Goal: Navigation & Orientation: Find specific page/section

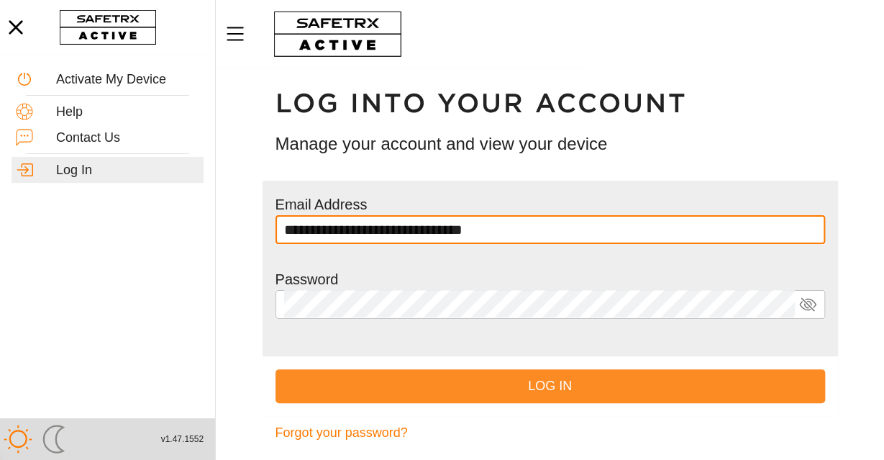
type input "**********"
click at [521, 395] on span "Log In" at bounding box center [550, 386] width 527 height 22
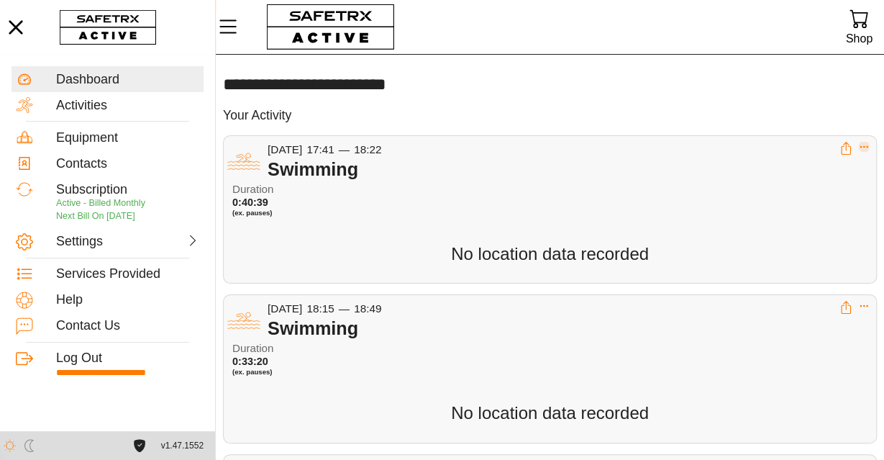
click at [867, 149] on icon "Expand" at bounding box center [864, 147] width 10 height 10
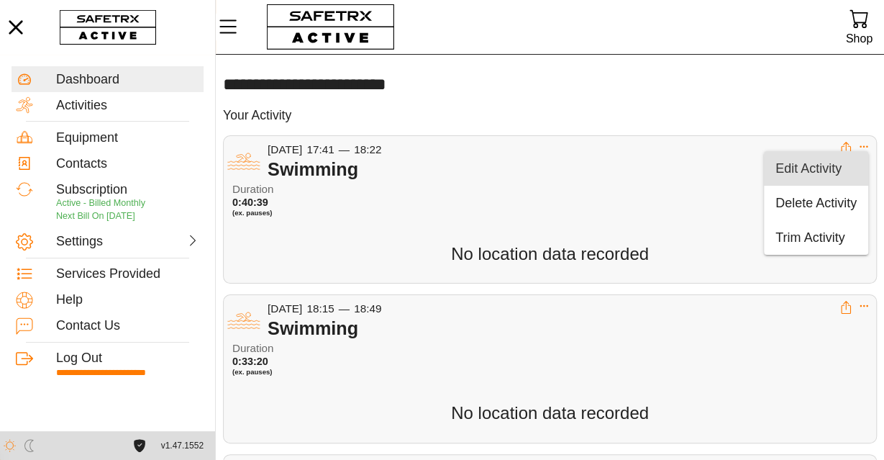
click at [831, 167] on div "Edit Activity" at bounding box center [815, 169] width 81 height 16
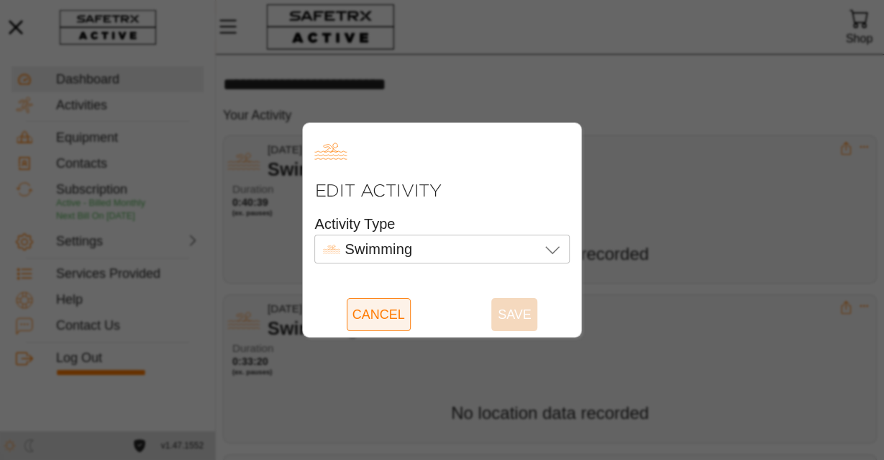
click at [356, 305] on span "Cancel" at bounding box center [378, 314] width 53 height 33
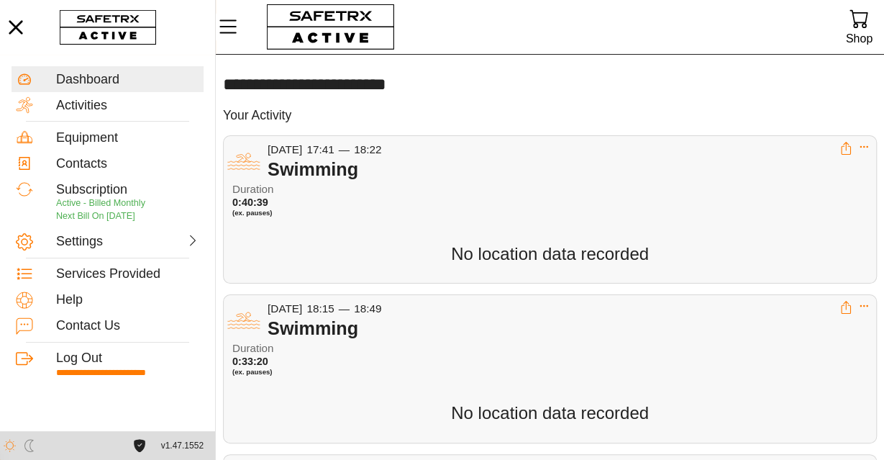
click at [503, 251] on span "No location data recorded" at bounding box center [550, 253] width 198 height 19
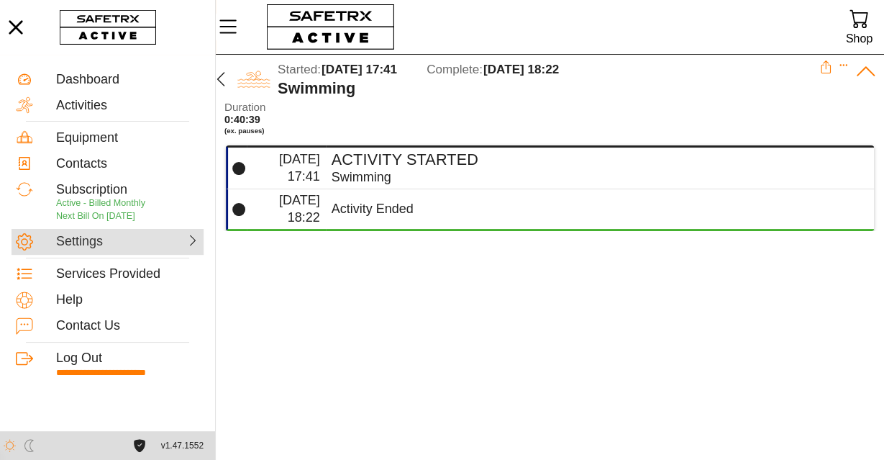
click at [107, 247] on div "Settings" at bounding box center [90, 242] width 69 height 16
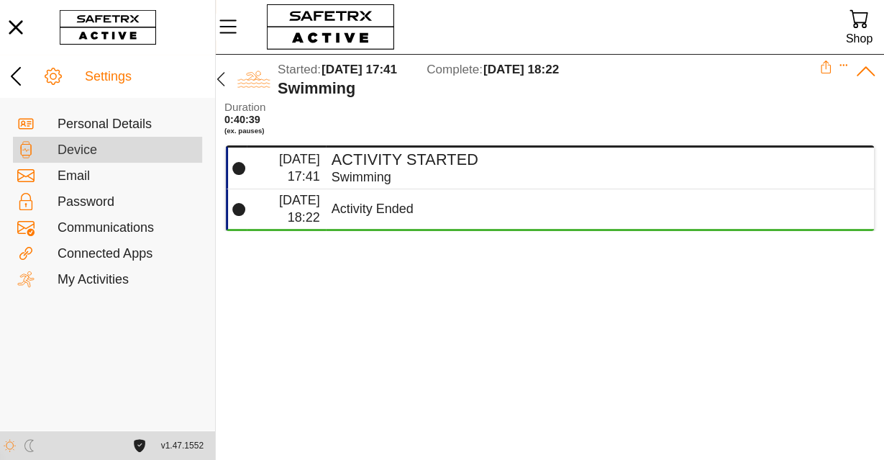
click at [114, 155] on div "Device" at bounding box center [128, 150] width 140 height 16
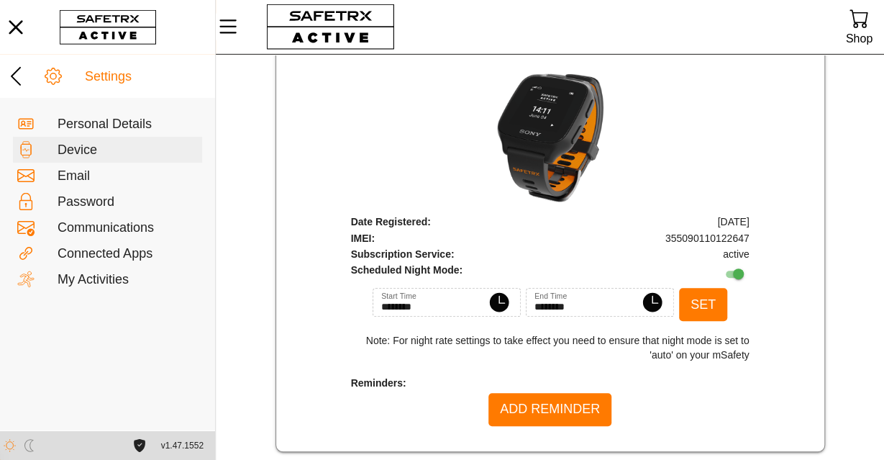
scroll to position [150, 0]
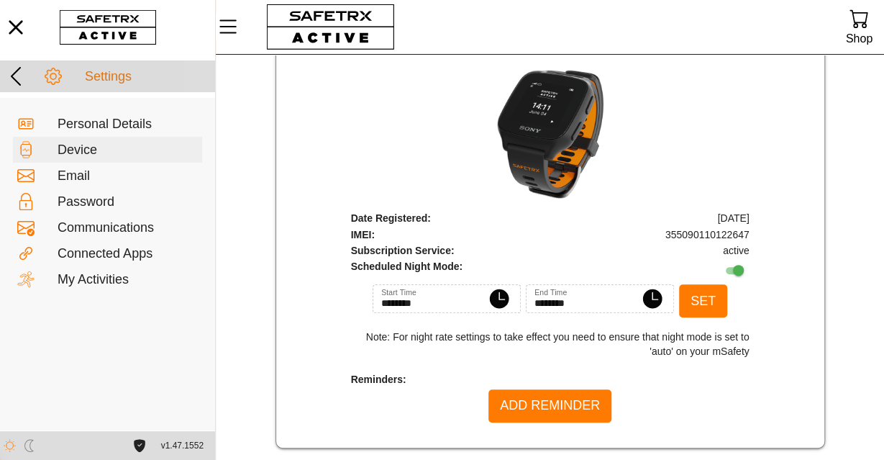
click at [105, 70] on div "Settings" at bounding box center [148, 77] width 126 height 16
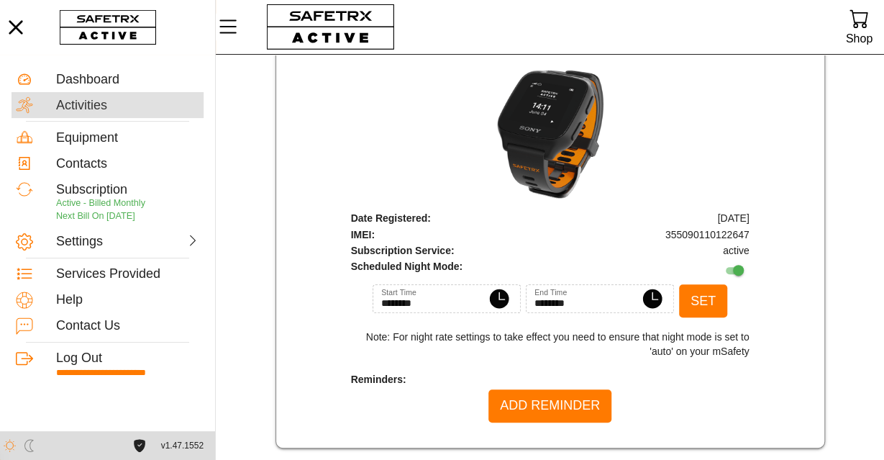
click at [99, 113] on div "Activities" at bounding box center [127, 106] width 143 height 16
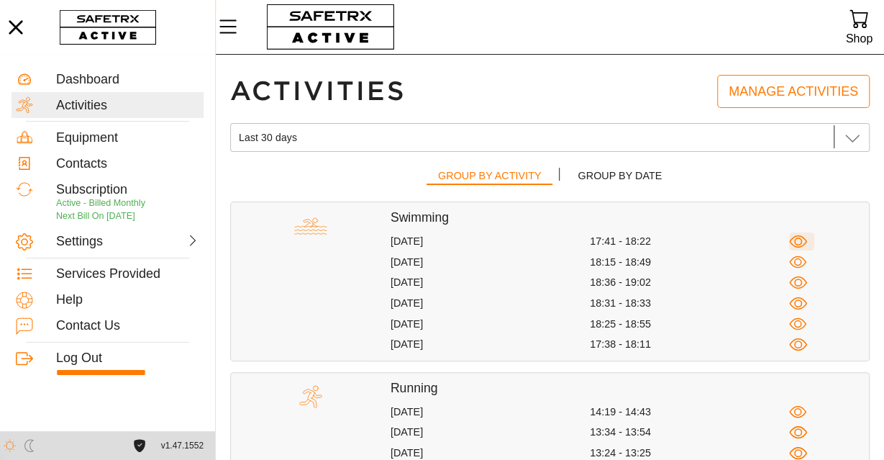
click at [799, 245] on icon "button" at bounding box center [798, 241] width 8 height 8
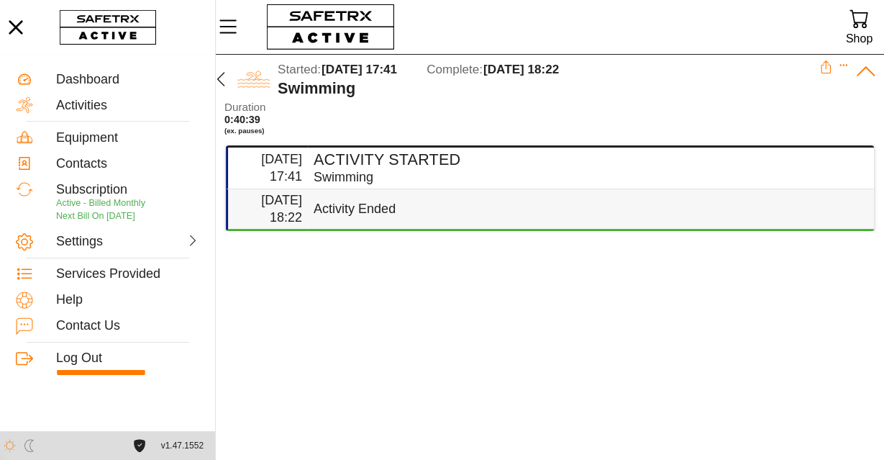
click at [538, 201] on div "Activity Ended" at bounding box center [588, 209] width 549 height 17
click at [516, 160] on h4 "Activity Started" at bounding box center [588, 159] width 549 height 19
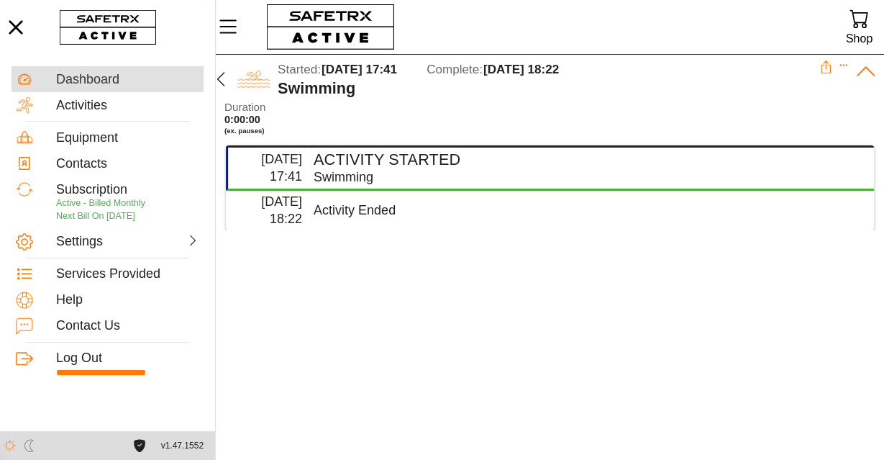
click at [113, 83] on div "Dashboard" at bounding box center [127, 80] width 143 height 16
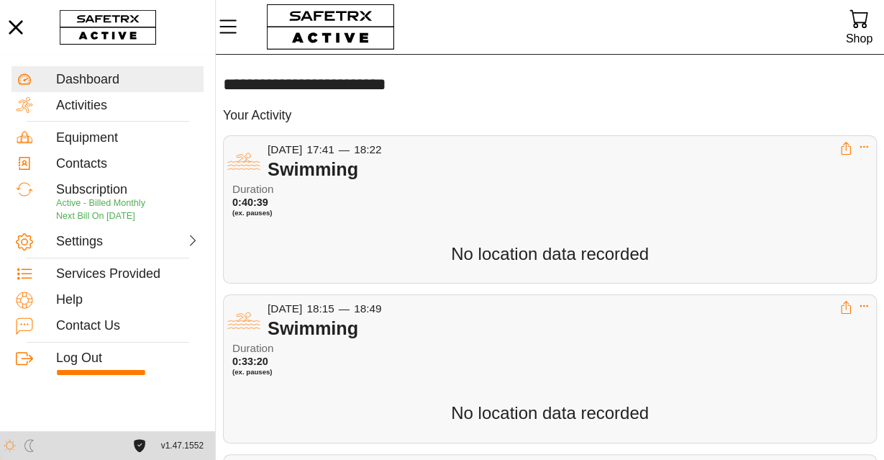
click at [514, 244] on span "No location data recorded" at bounding box center [550, 253] width 198 height 19
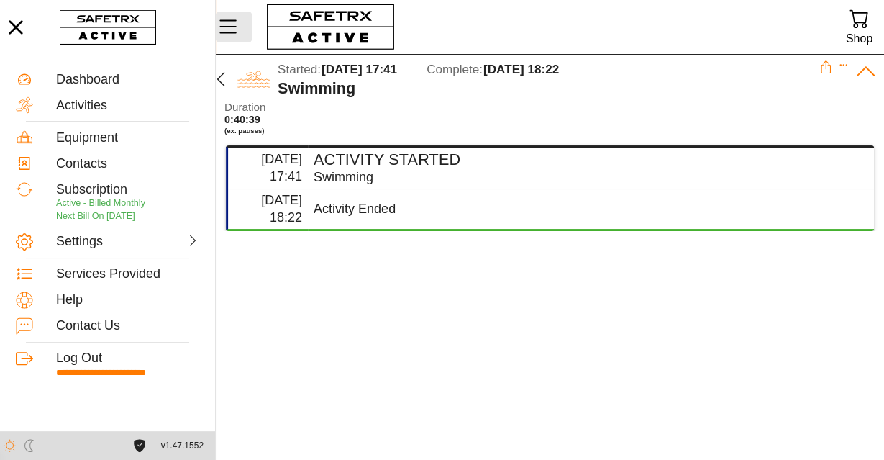
click at [232, 30] on icon "Menu" at bounding box center [228, 26] width 24 height 24
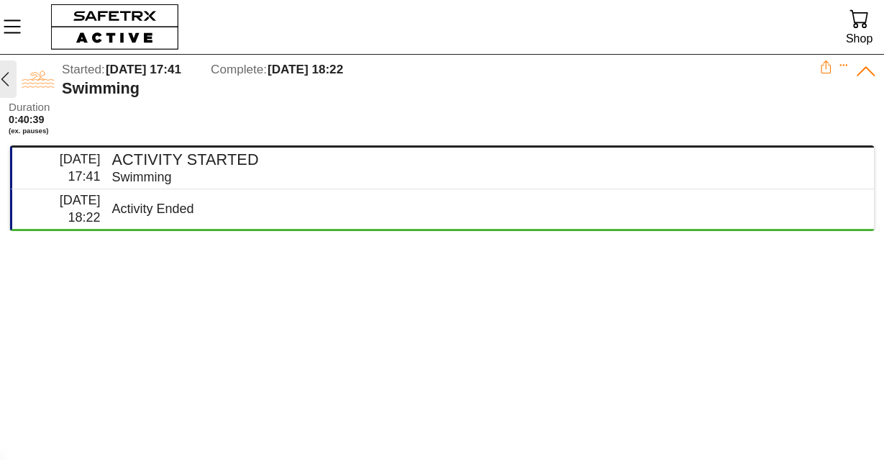
click at [7, 83] on icon "button" at bounding box center [4, 78] width 17 height 17
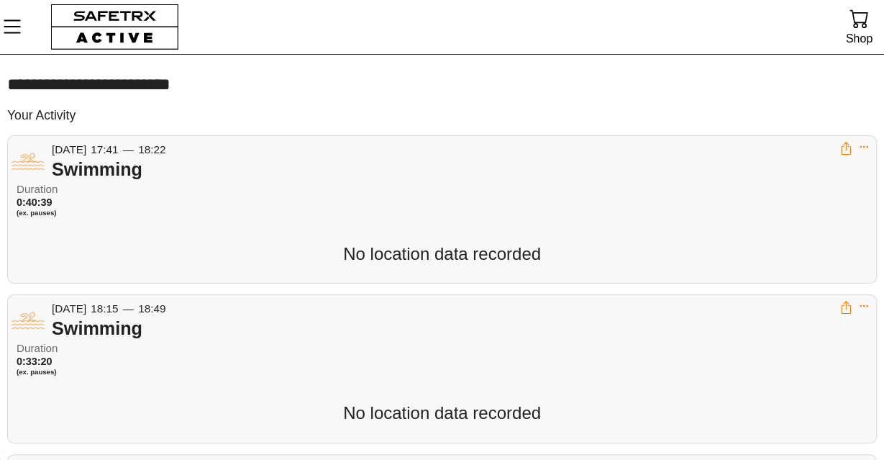
click at [7, 25] on icon "Menu" at bounding box center [12, 26] width 24 height 24
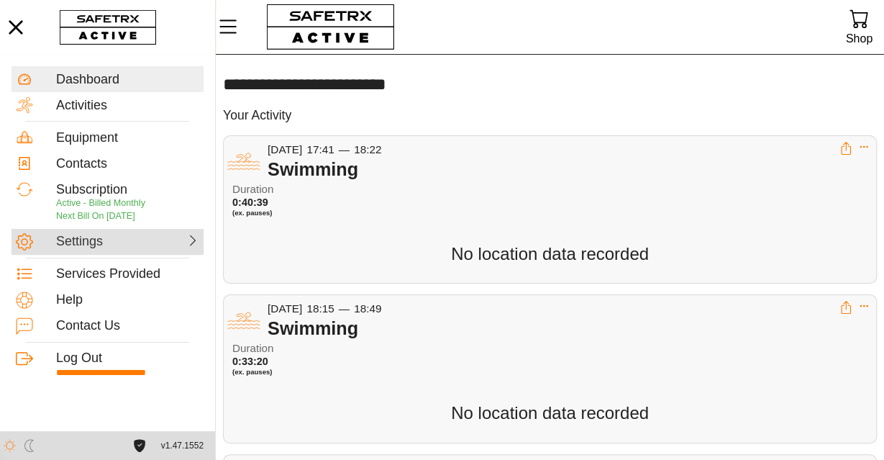
click at [137, 244] on div at bounding box center [165, 240] width 69 height 14
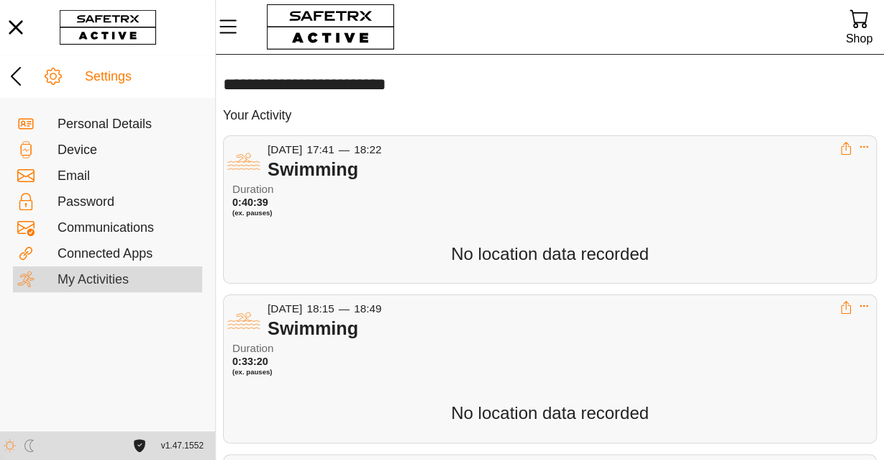
click at [130, 281] on div "My Activities" at bounding box center [128, 280] width 140 height 16
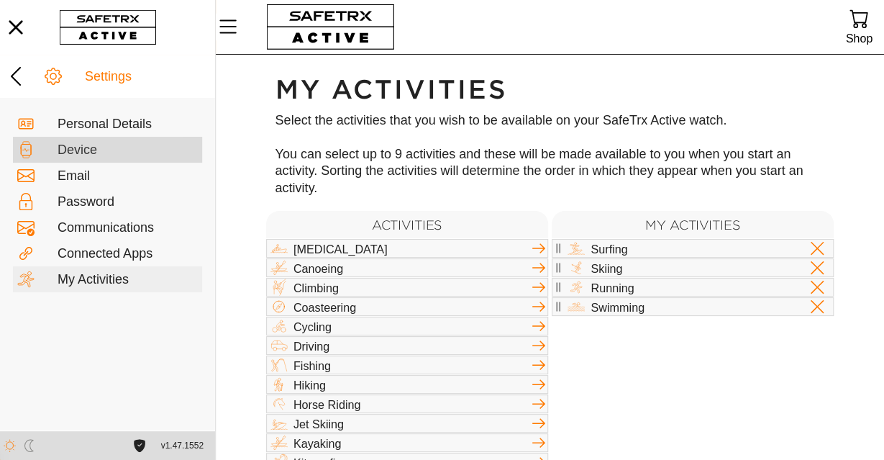
click at [126, 153] on div "Device" at bounding box center [128, 150] width 140 height 16
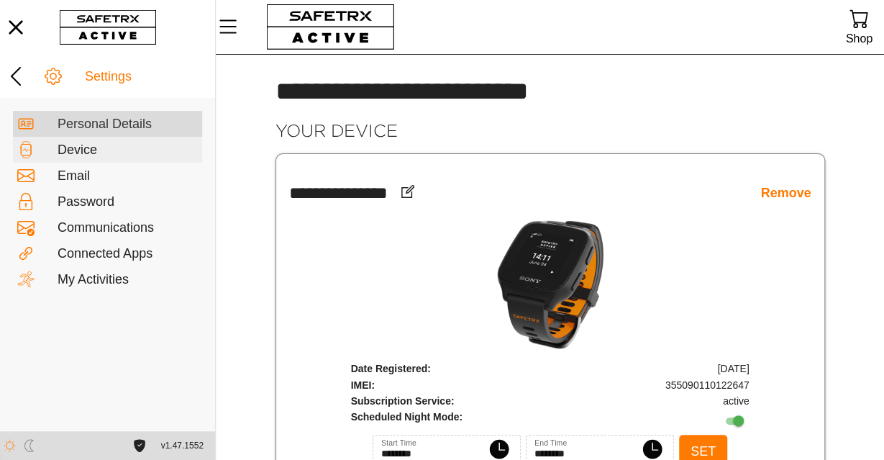
click at [119, 128] on div "Personal Details" at bounding box center [128, 125] width 140 height 16
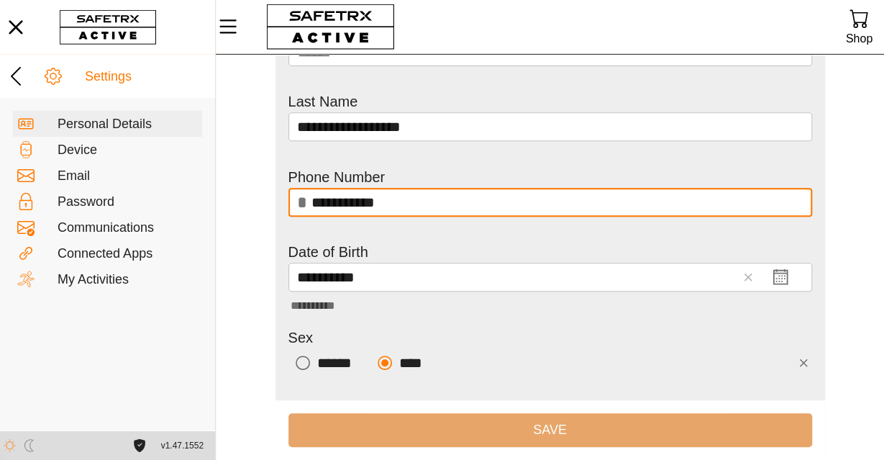
scroll to position [252, 0]
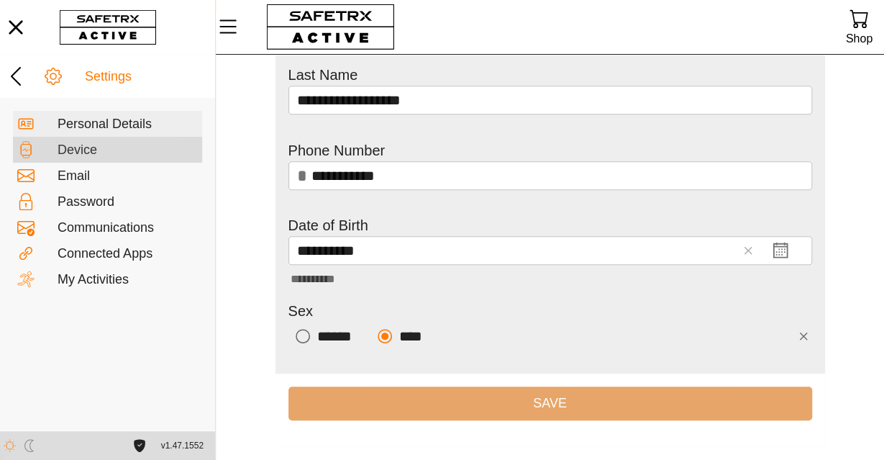
click at [83, 154] on div "Device" at bounding box center [128, 150] width 140 height 16
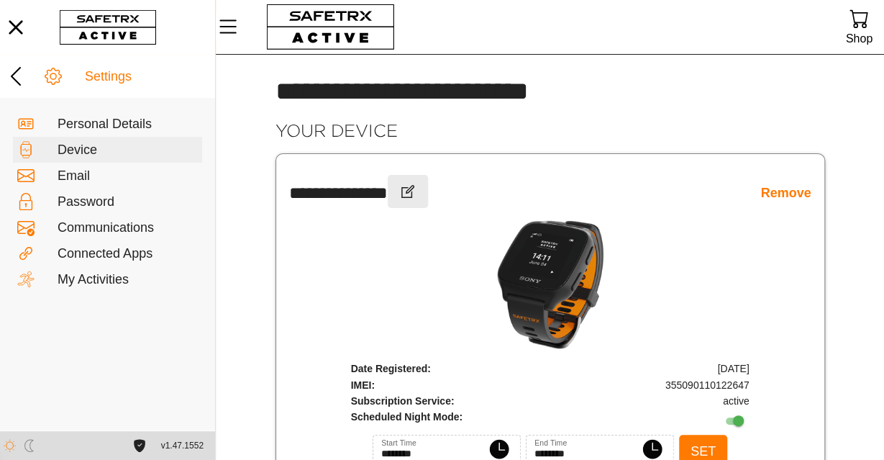
click at [417, 191] on icon "button" at bounding box center [407, 191] width 17 height 17
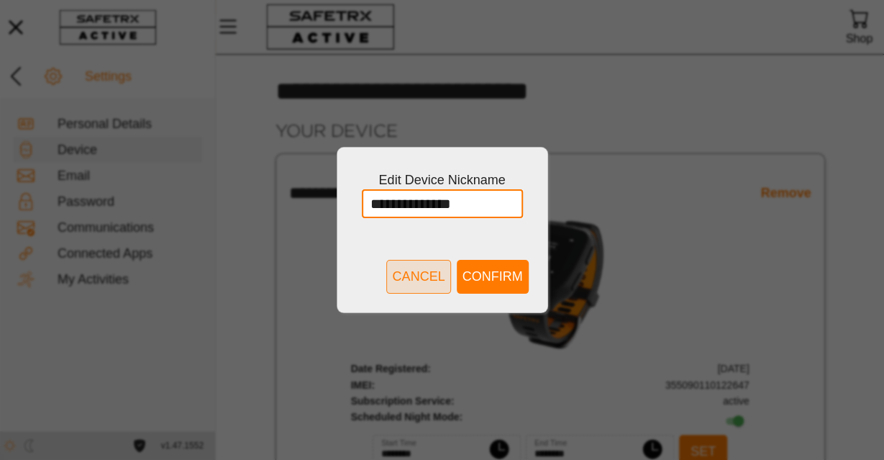
click at [445, 272] on span "Cancel" at bounding box center [418, 276] width 53 height 22
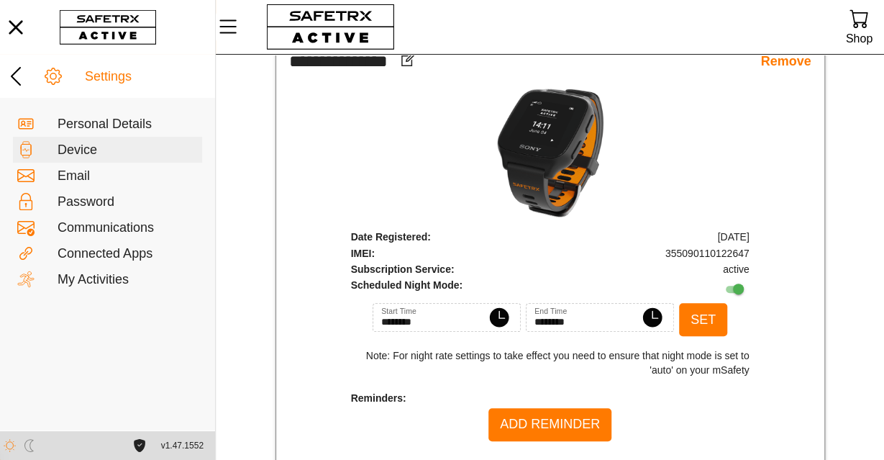
scroll to position [150, 0]
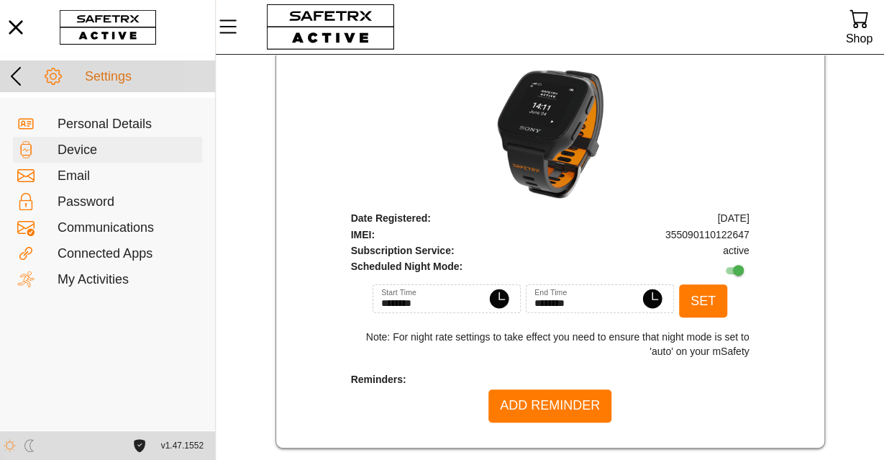
click at [107, 67] on div "Settings" at bounding box center [107, 76] width 215 height 32
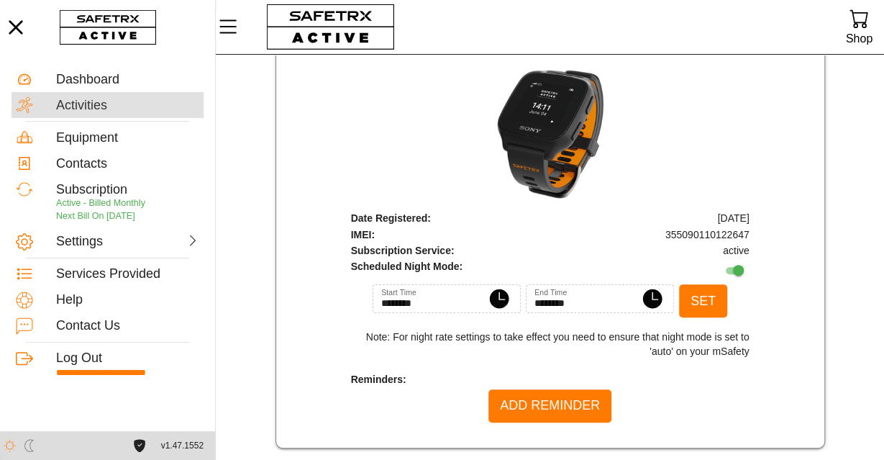
click at [113, 107] on div "Activities" at bounding box center [127, 106] width 143 height 16
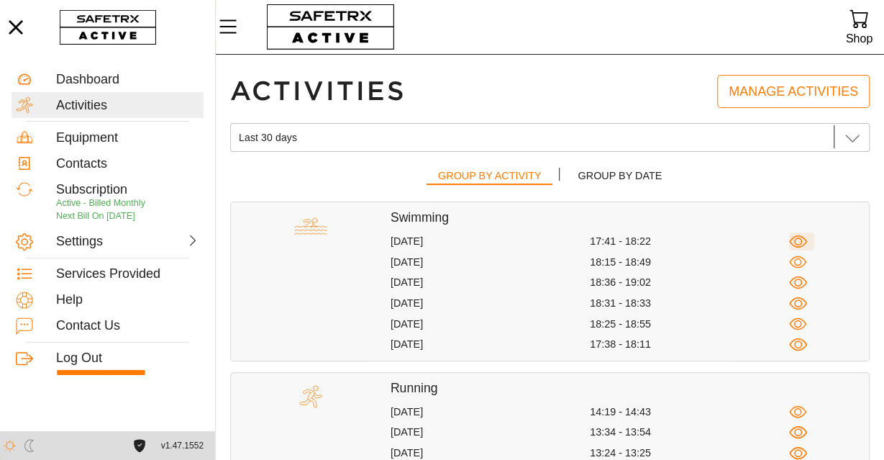
click at [802, 242] on icon "button" at bounding box center [798, 241] width 8 height 8
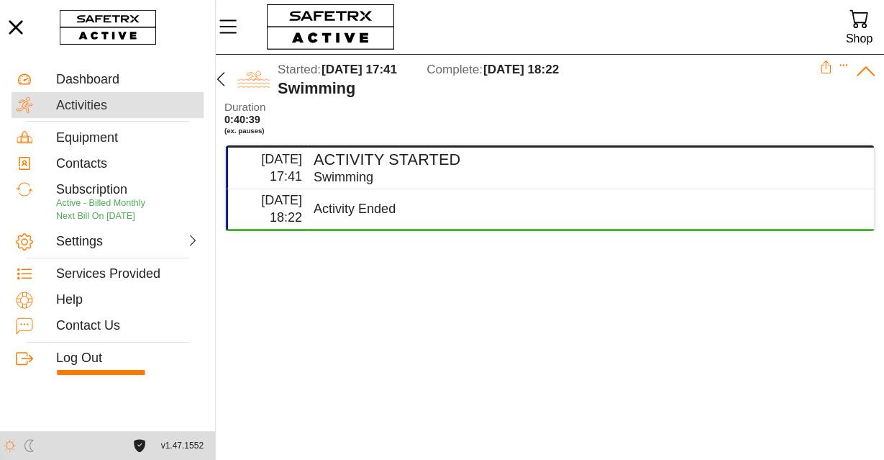
click at [119, 106] on div "Activities" at bounding box center [127, 106] width 143 height 16
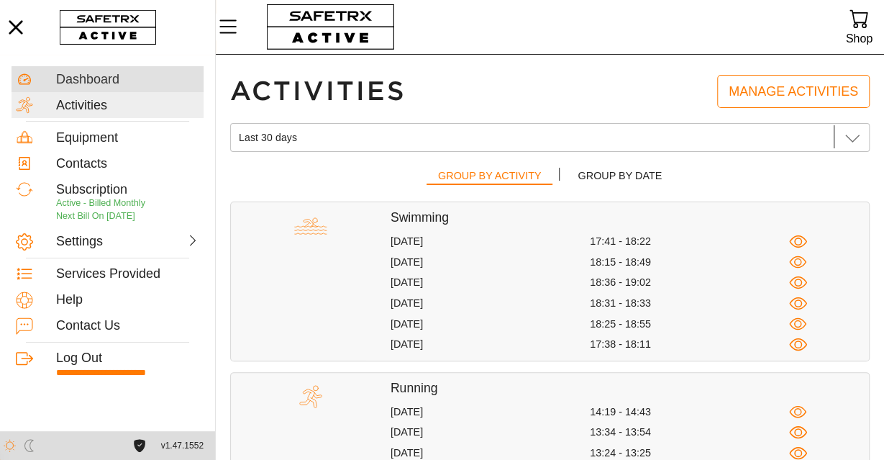
click at [132, 86] on div "Dashboard" at bounding box center [127, 80] width 143 height 16
